Goal: Task Accomplishment & Management: Manage account settings

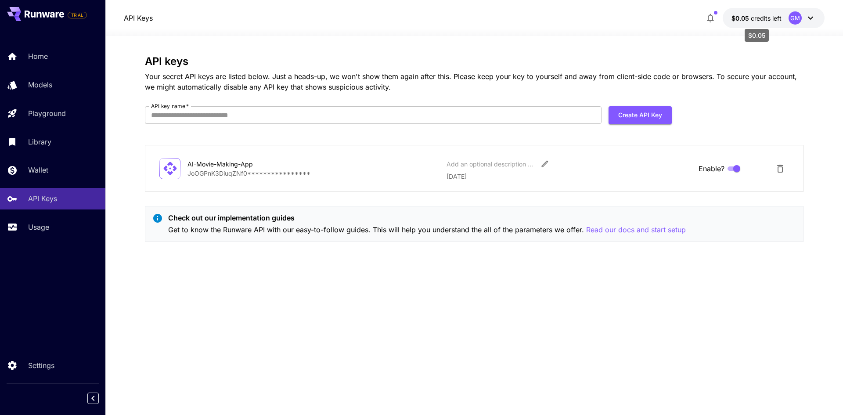
click at [781, 21] on span "credits left" at bounding box center [766, 17] width 31 height 7
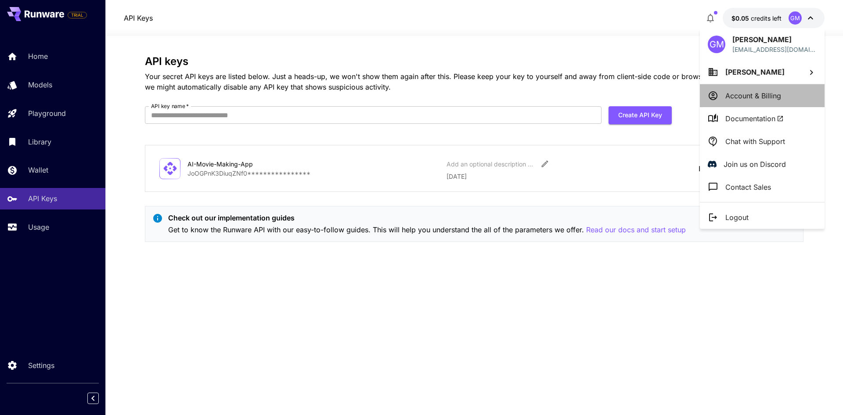
click at [760, 101] on p "Account & Billing" at bounding box center [754, 95] width 56 height 11
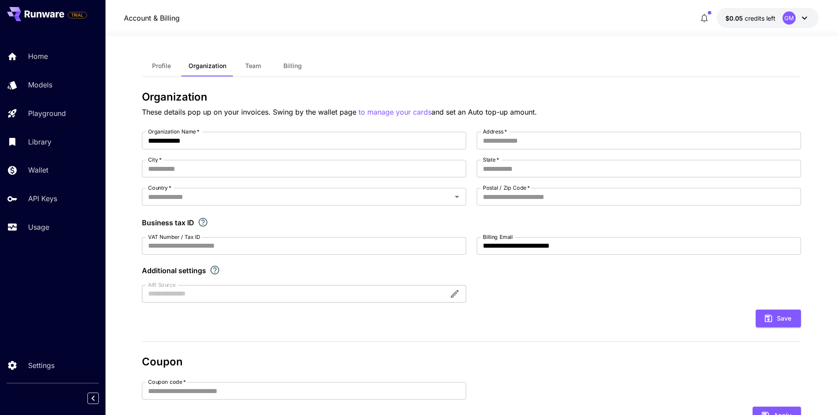
click at [398, 62] on div "Profile Organization Team Billing" at bounding box center [471, 66] width 659 height 22
click at [431, 65] on div "Profile Organization Team Billing" at bounding box center [471, 66] width 659 height 22
click at [413, 71] on div "Profile Organization Team Billing" at bounding box center [471, 66] width 659 height 22
click at [400, 87] on div "**********" at bounding box center [471, 286] width 659 height 462
